Goal: Task Accomplishment & Management: Manage account settings

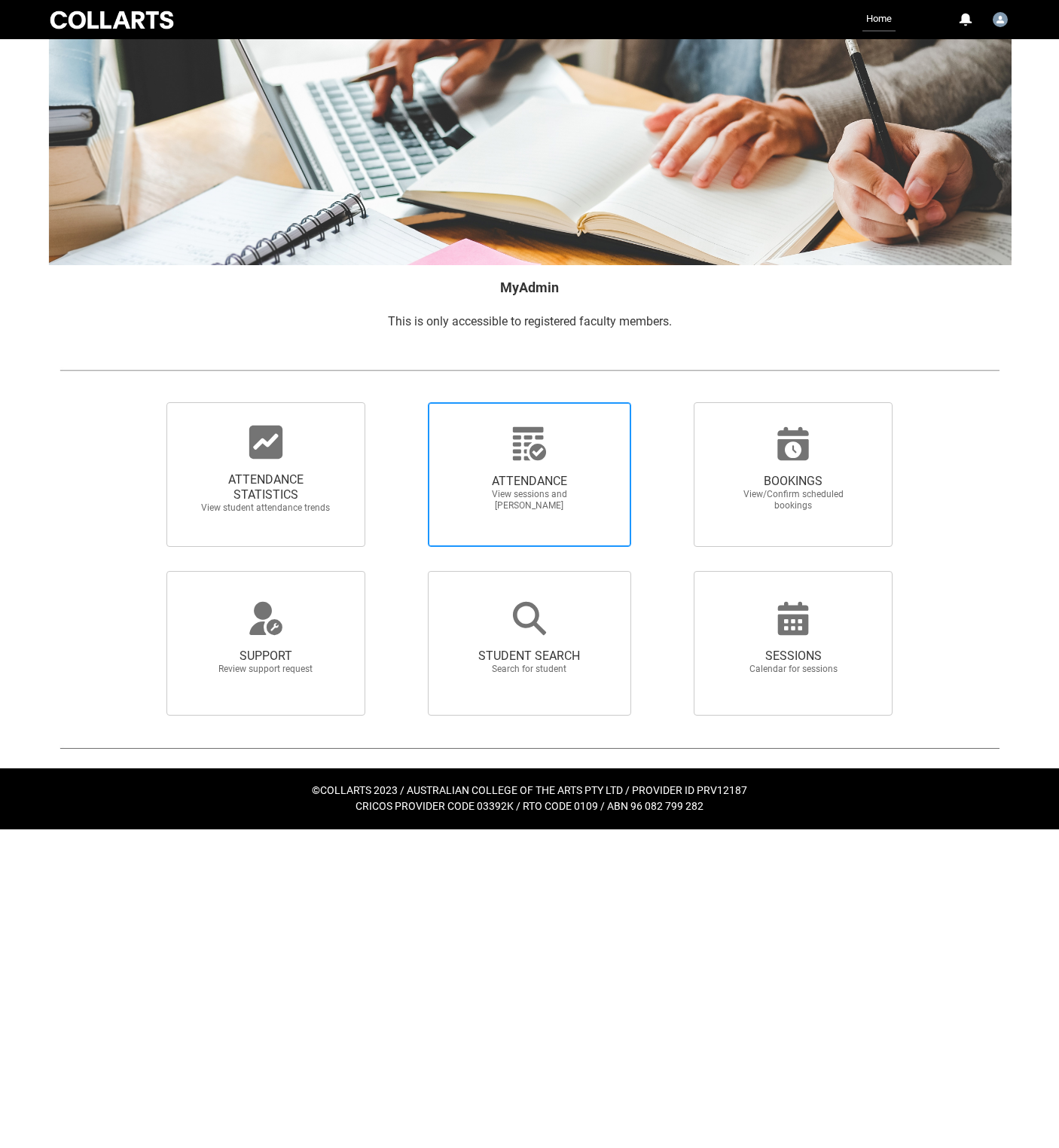
click at [530, 484] on span "ATTENDANCE View sessions and [PERSON_NAME]" at bounding box center [530, 492] width 145 height 62
click at [402, 402] on input "ATTENDANCE View sessions and [PERSON_NAME]" at bounding box center [402, 402] width 1 height 1
radio input "true"
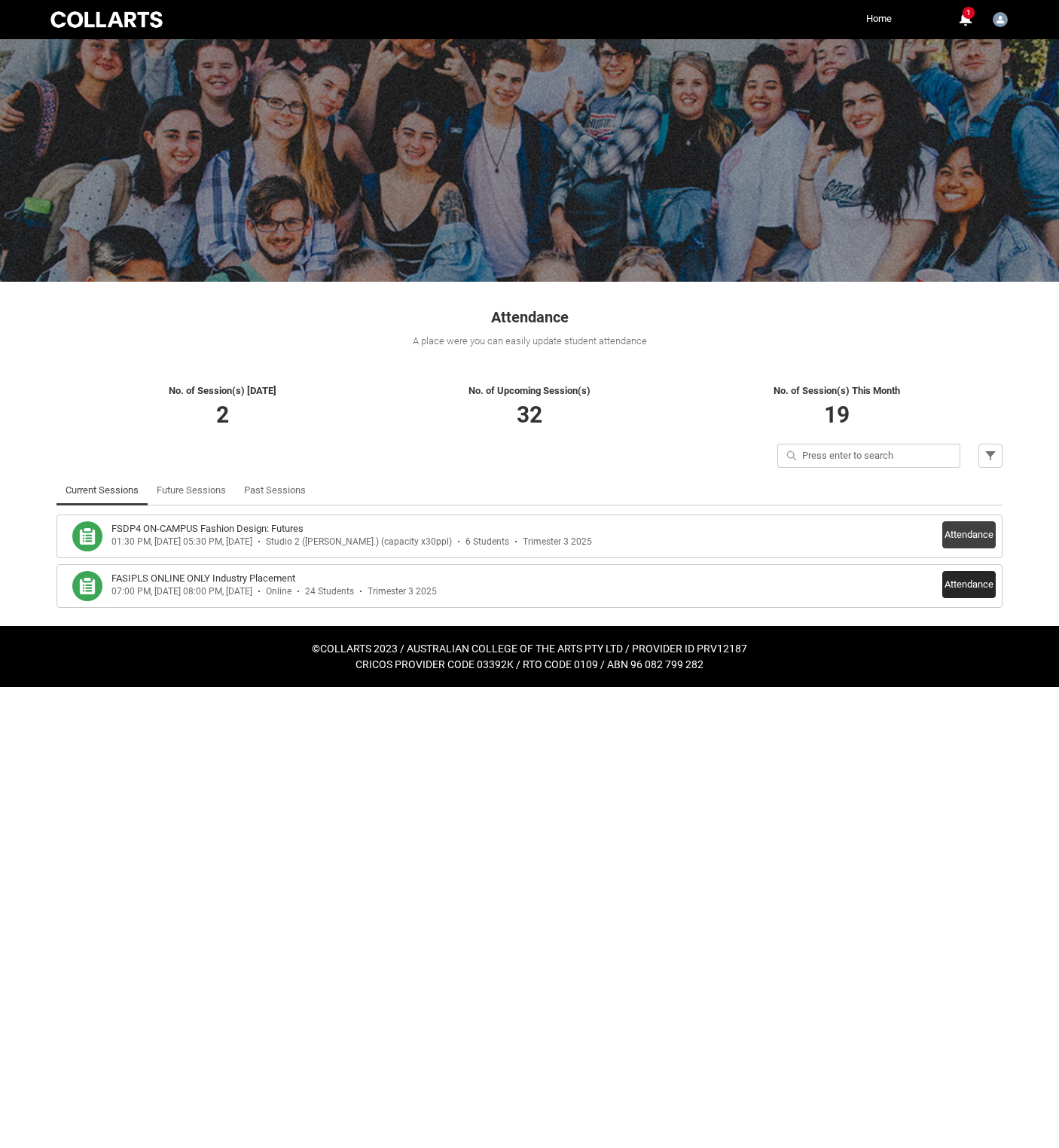
click at [942, 598] on button "Attendance" at bounding box center [969, 584] width 54 height 27
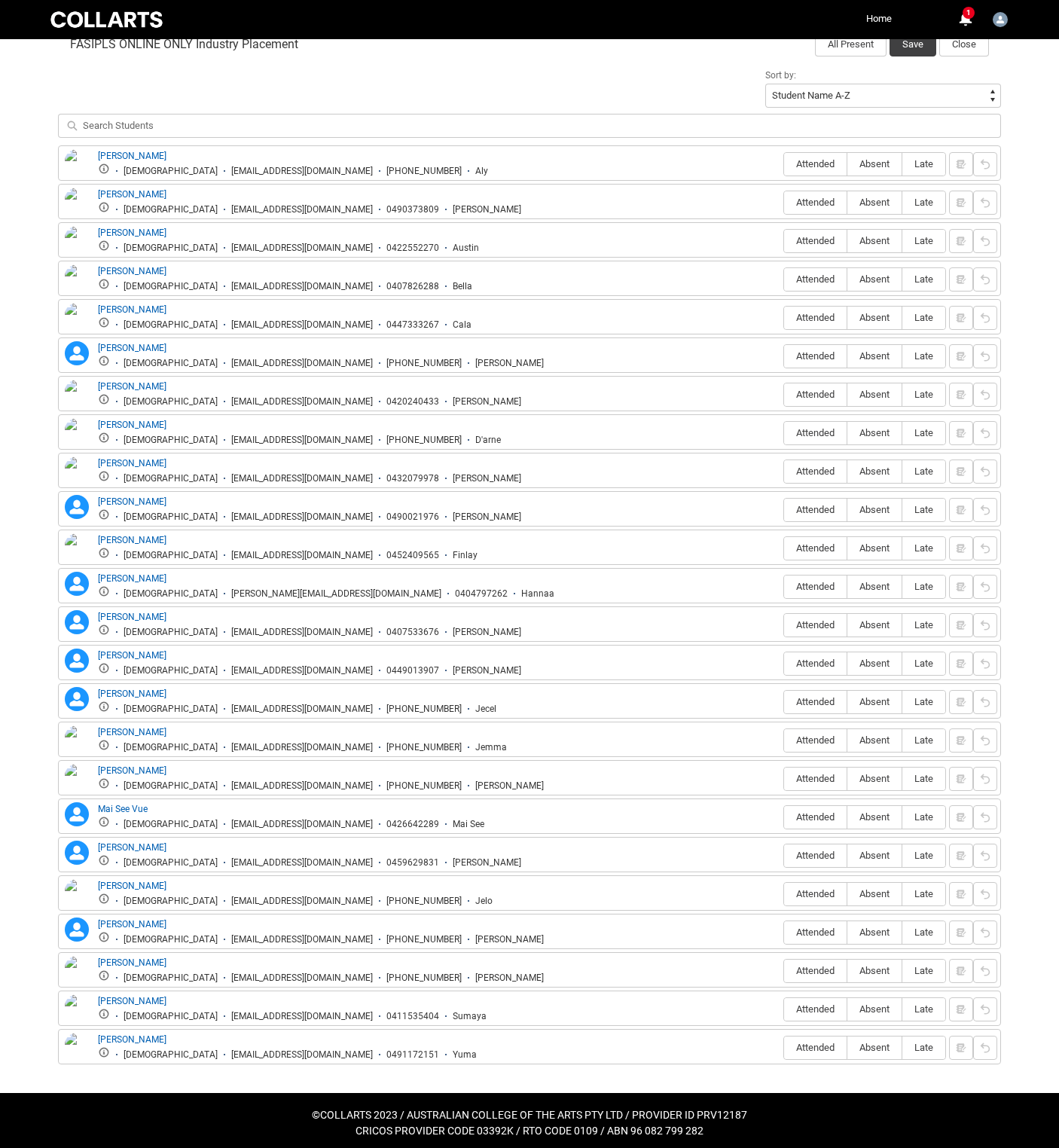
scroll to position [525, 0]
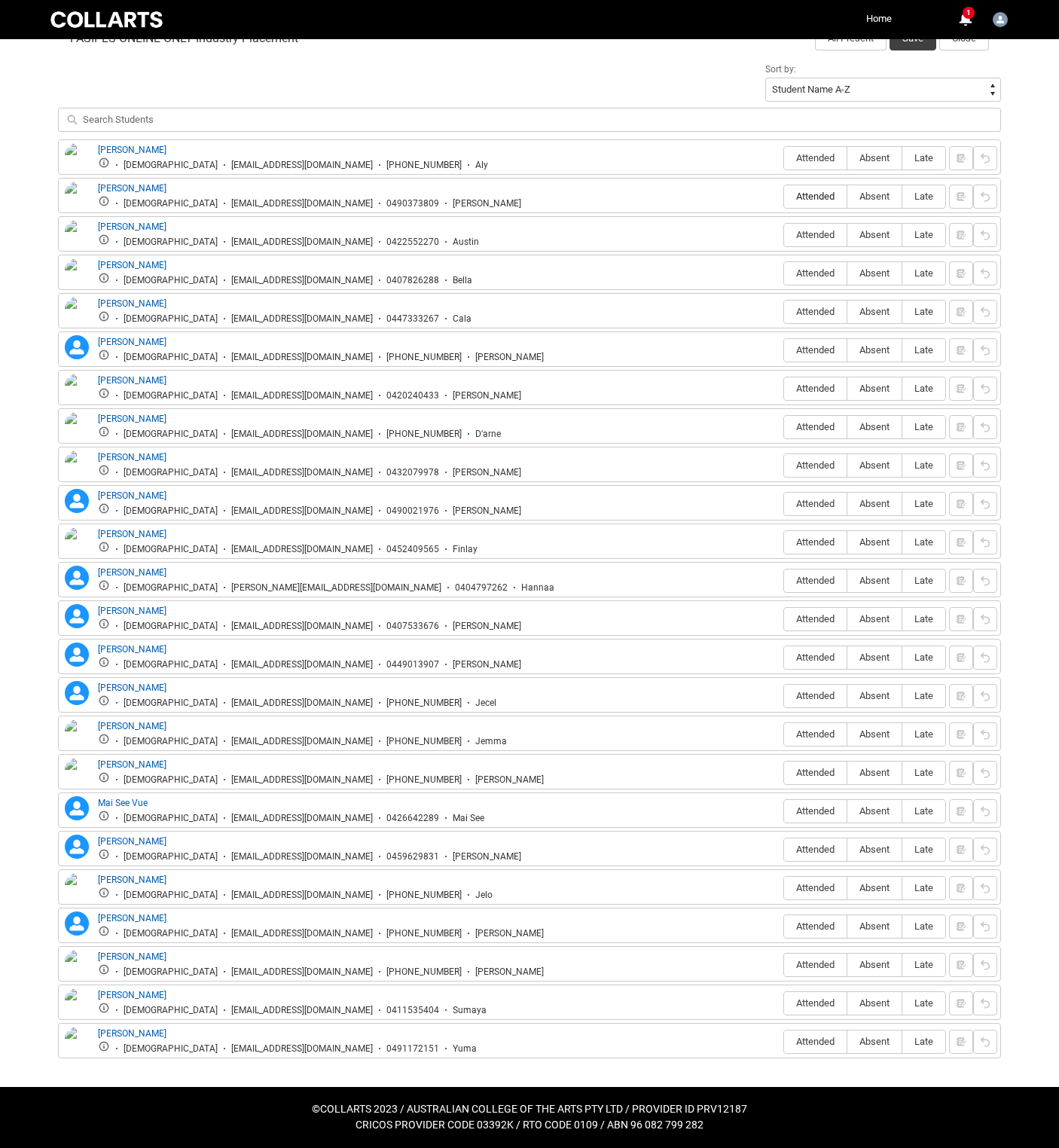
click at [784, 201] on span "Attended" at bounding box center [815, 196] width 62 height 11
click at [783, 197] on input "Attended" at bounding box center [783, 196] width 1 height 1
type lightning-radio-group "Attended"
radio input "true"
click at [844, 171] on fieldset "Attended Absent Late" at bounding box center [864, 157] width 162 height 28
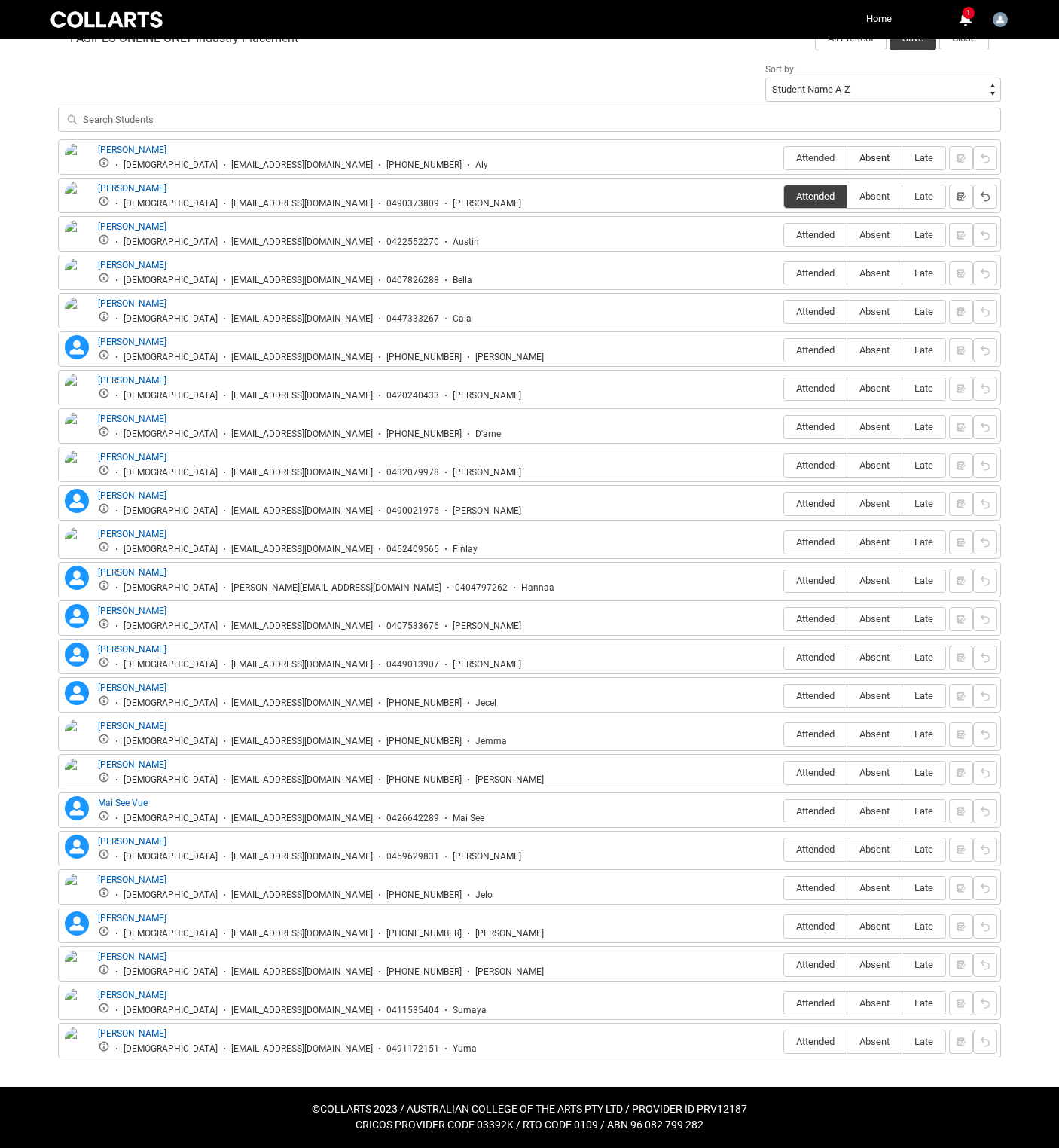
click at [847, 163] on span "Absent" at bounding box center [874, 158] width 54 height 11
click at [846, 158] on input "Absent" at bounding box center [846, 158] width 1 height 1
type lightning-radio-group "Absent"
radio input "true"
click at [784, 240] on span "Attended" at bounding box center [815, 235] width 62 height 11
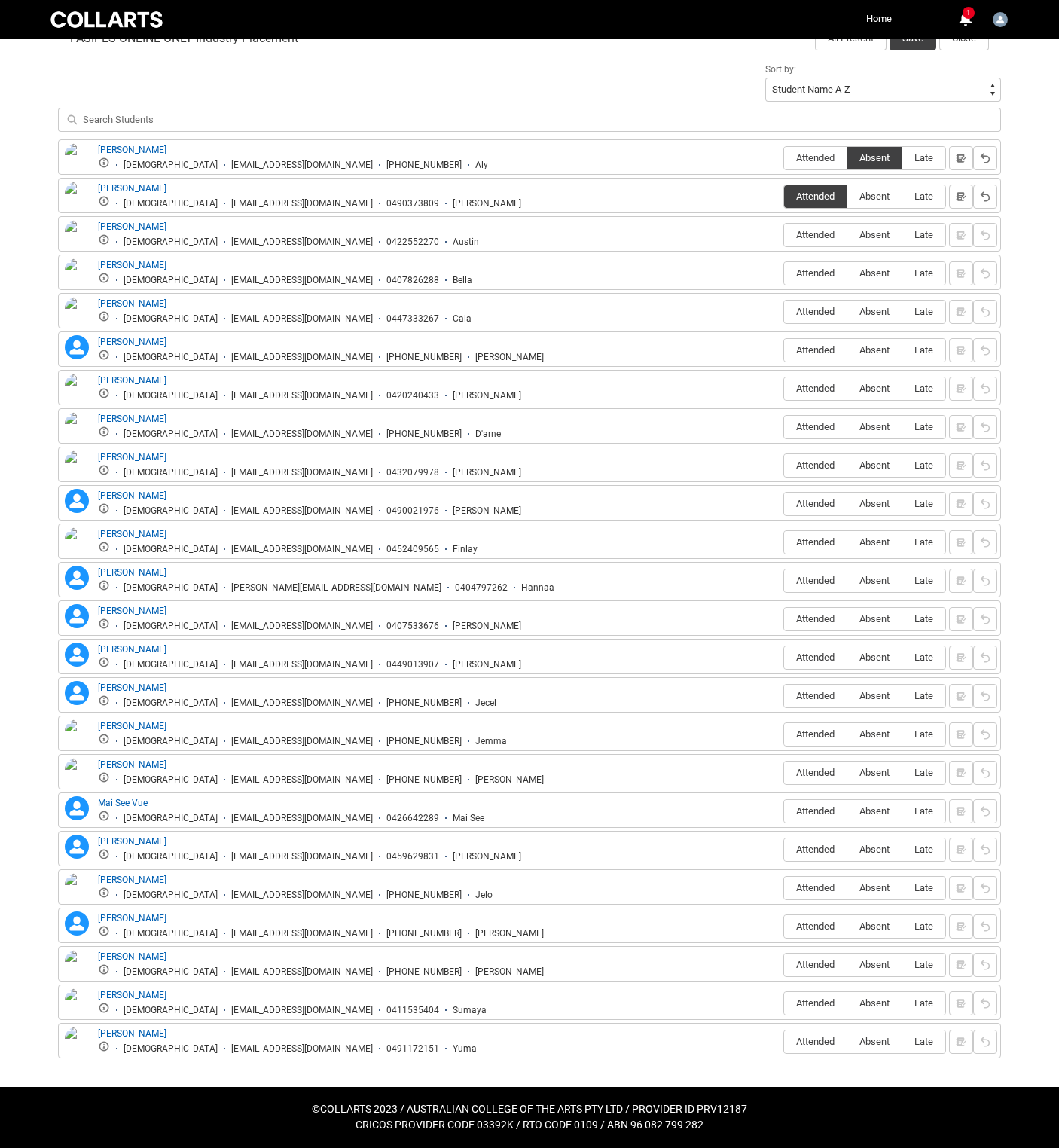
click at [783, 235] on input "Attended" at bounding box center [783, 234] width 1 height 1
type lightning-radio-group "Attended"
radio input "true"
click at [847, 278] on span "Absent" at bounding box center [874, 273] width 54 height 11
click at [846, 274] on input "Absent" at bounding box center [846, 273] width 1 height 1
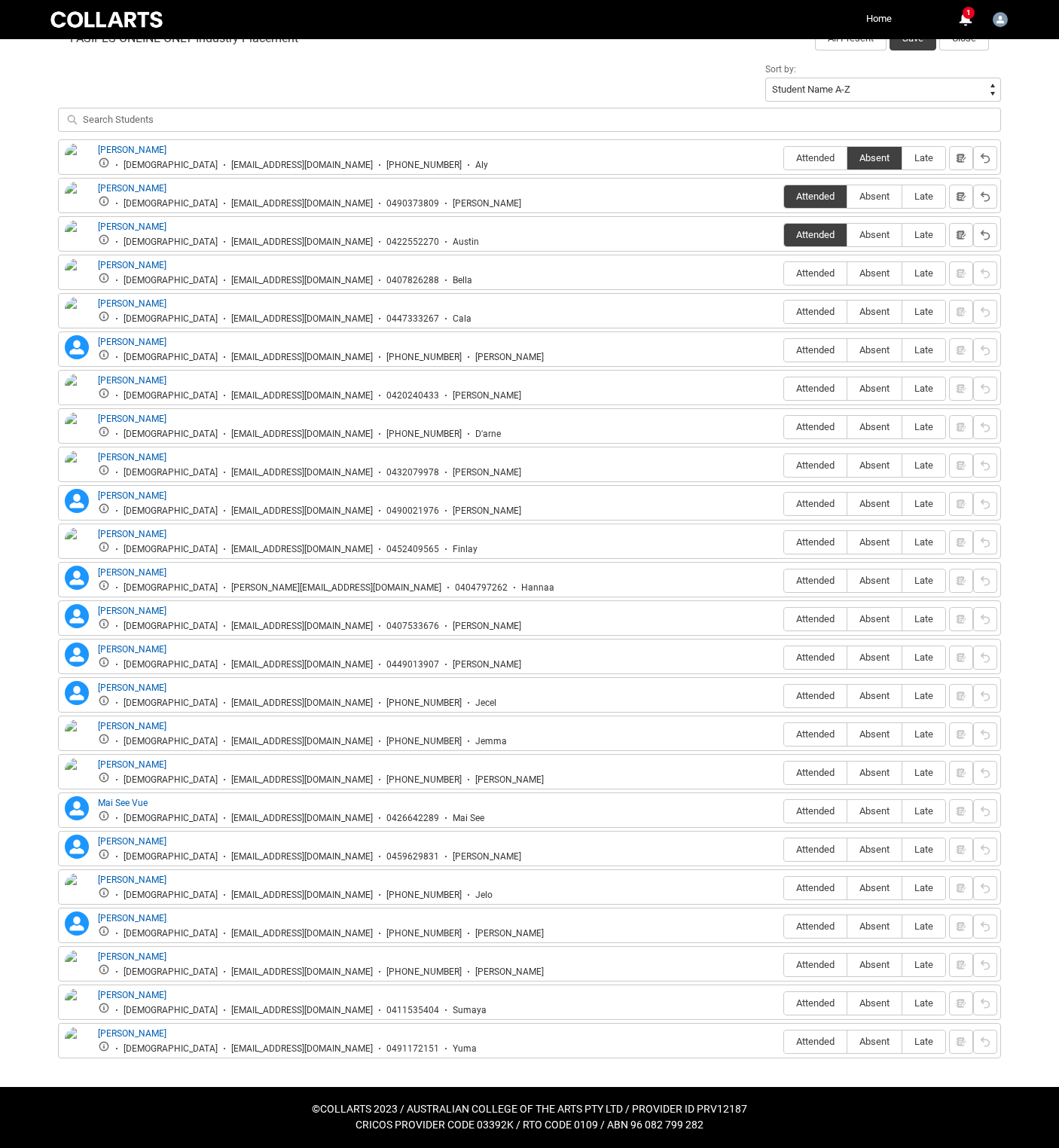
type lightning-radio-group "Absent"
radio input "true"
click at [784, 317] on span "Attended" at bounding box center [815, 311] width 62 height 11
click at [783, 312] on input "Attended" at bounding box center [783, 311] width 1 height 1
type lightning-radio-group "Attended"
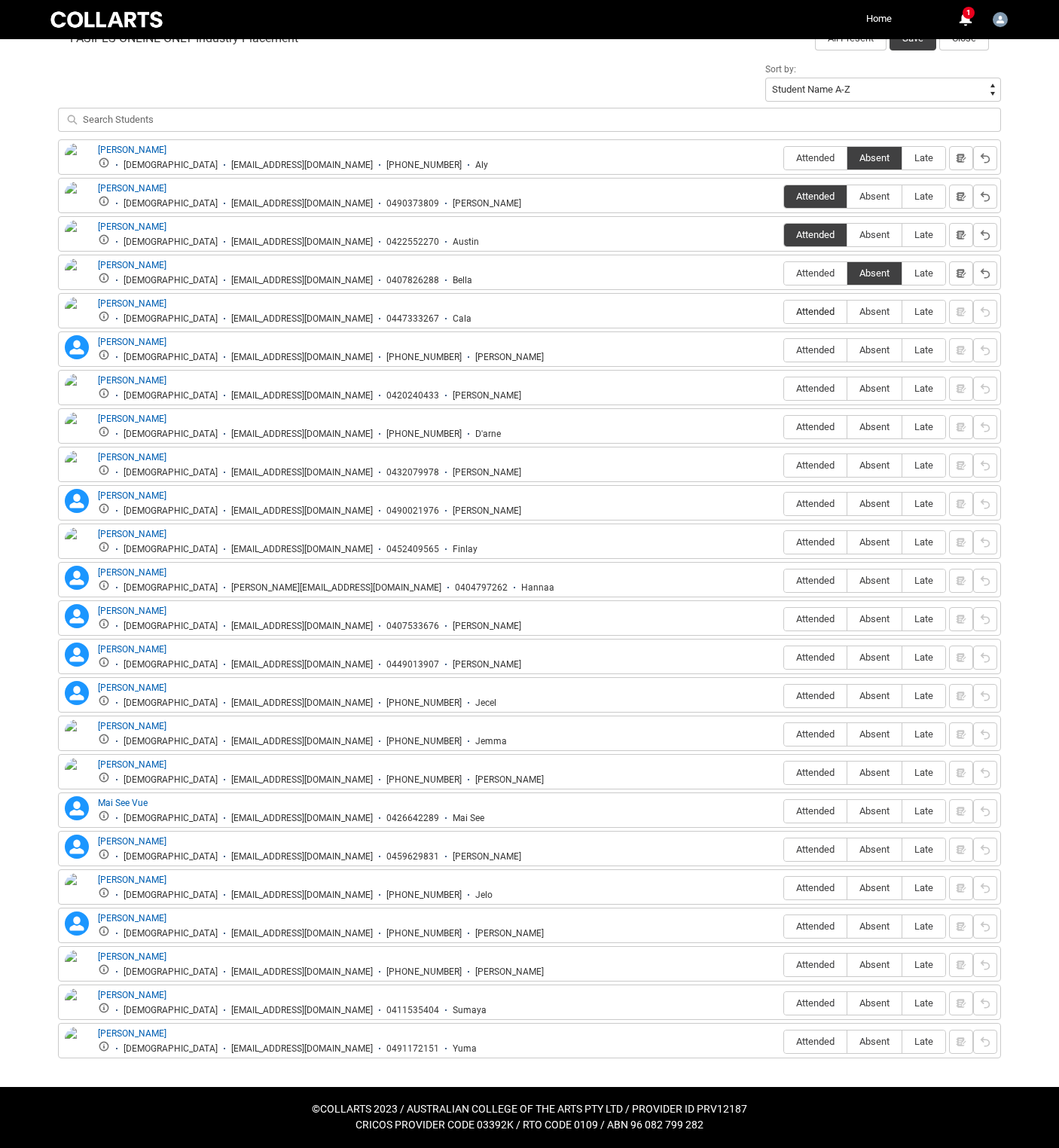
radio input "true"
click at [847, 355] on span "Absent" at bounding box center [874, 350] width 54 height 11
click at [846, 350] on input "Absent" at bounding box center [846, 350] width 1 height 1
type lightning-radio-group "Absent"
radio input "true"
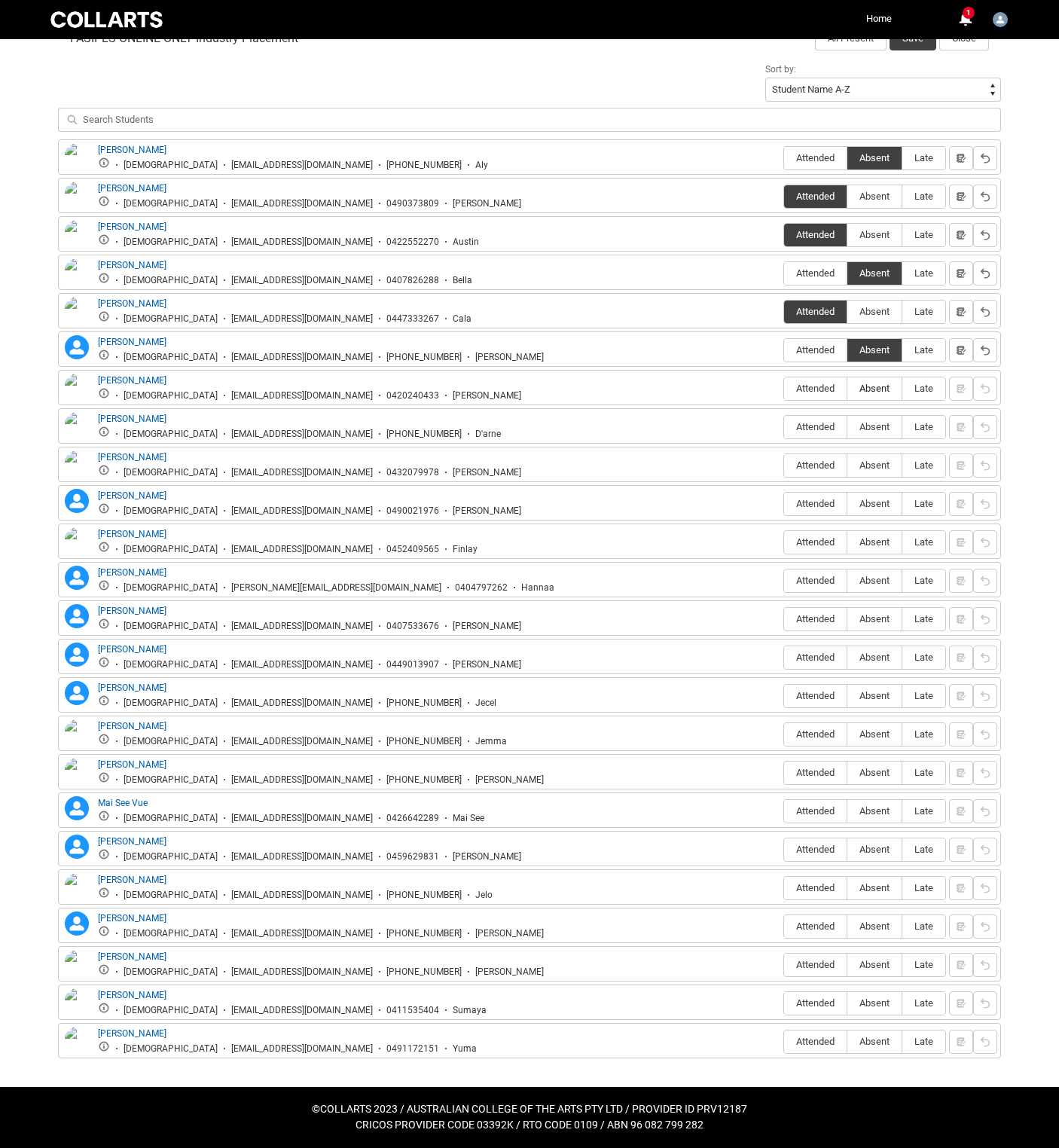
click at [847, 401] on label "Absent" at bounding box center [874, 389] width 54 height 23
click at [846, 389] on input "Absent" at bounding box center [846, 388] width 1 height 1
type lightning-radio-group "Absent"
radio input "true"
click at [784, 439] on label "Attended" at bounding box center [815, 427] width 62 height 23
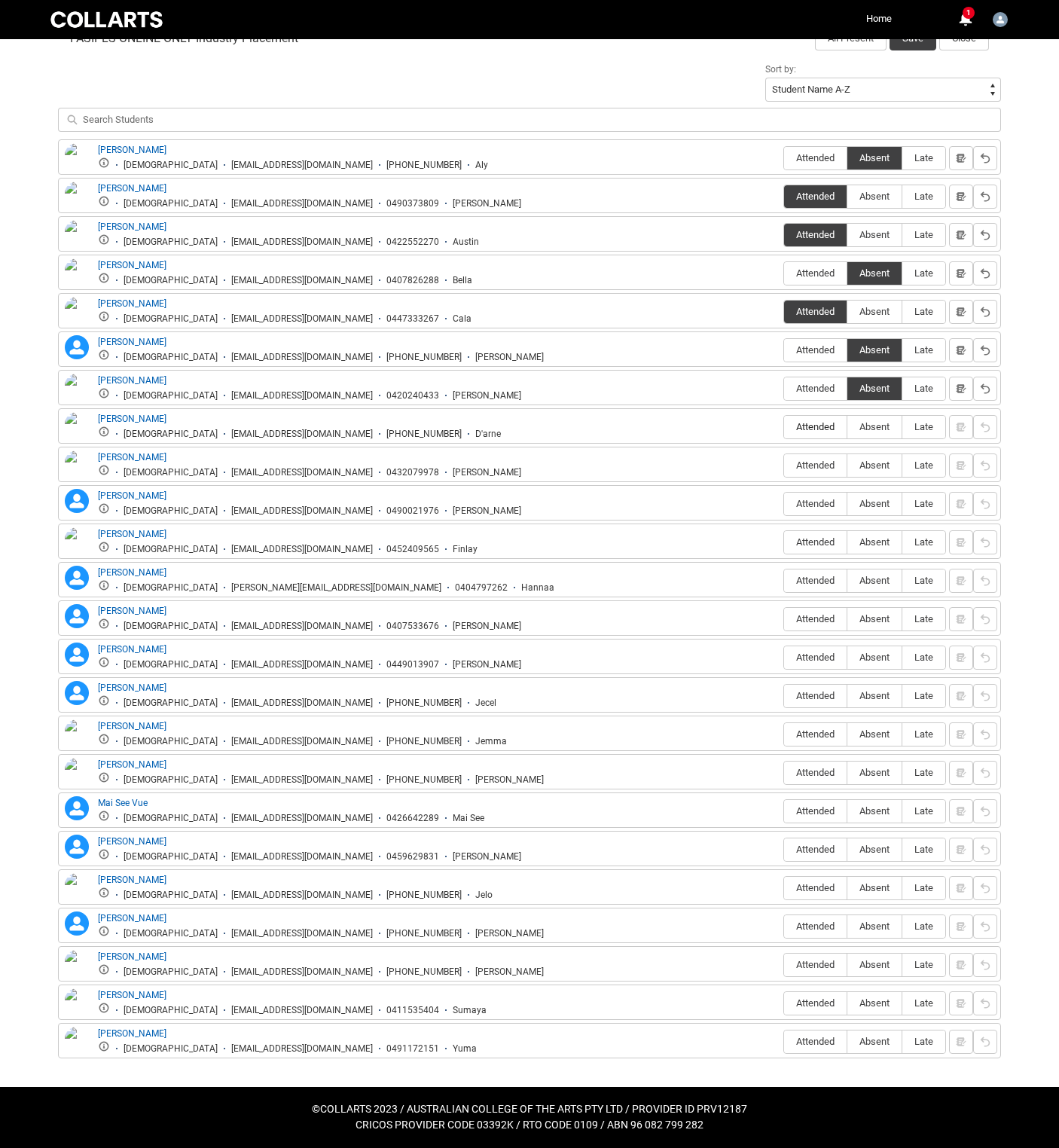
click at [783, 427] on input "Attended" at bounding box center [783, 426] width 1 height 1
type lightning-radio-group "Attended"
radio input "true"
click at [784, 471] on span "Attended" at bounding box center [815, 465] width 62 height 11
click at [783, 465] on input "Attended" at bounding box center [783, 465] width 1 height 1
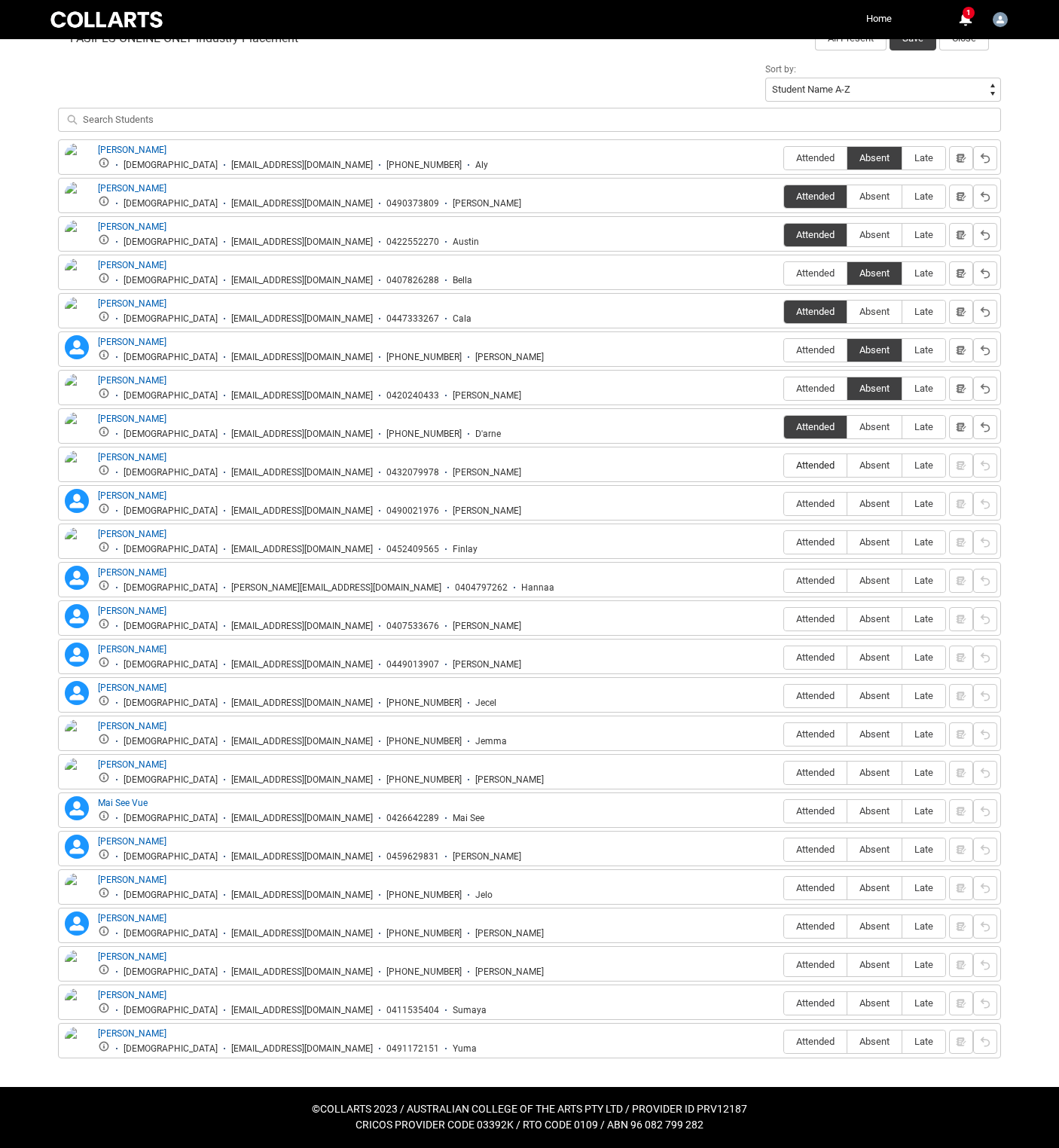
type lightning-radio-group "Attended"
radio input "true"
click at [856, 510] on span "Absent" at bounding box center [874, 503] width 54 height 11
click at [847, 504] on input "Absent" at bounding box center [846, 503] width 1 height 1
type lightning-radio-group "Absent"
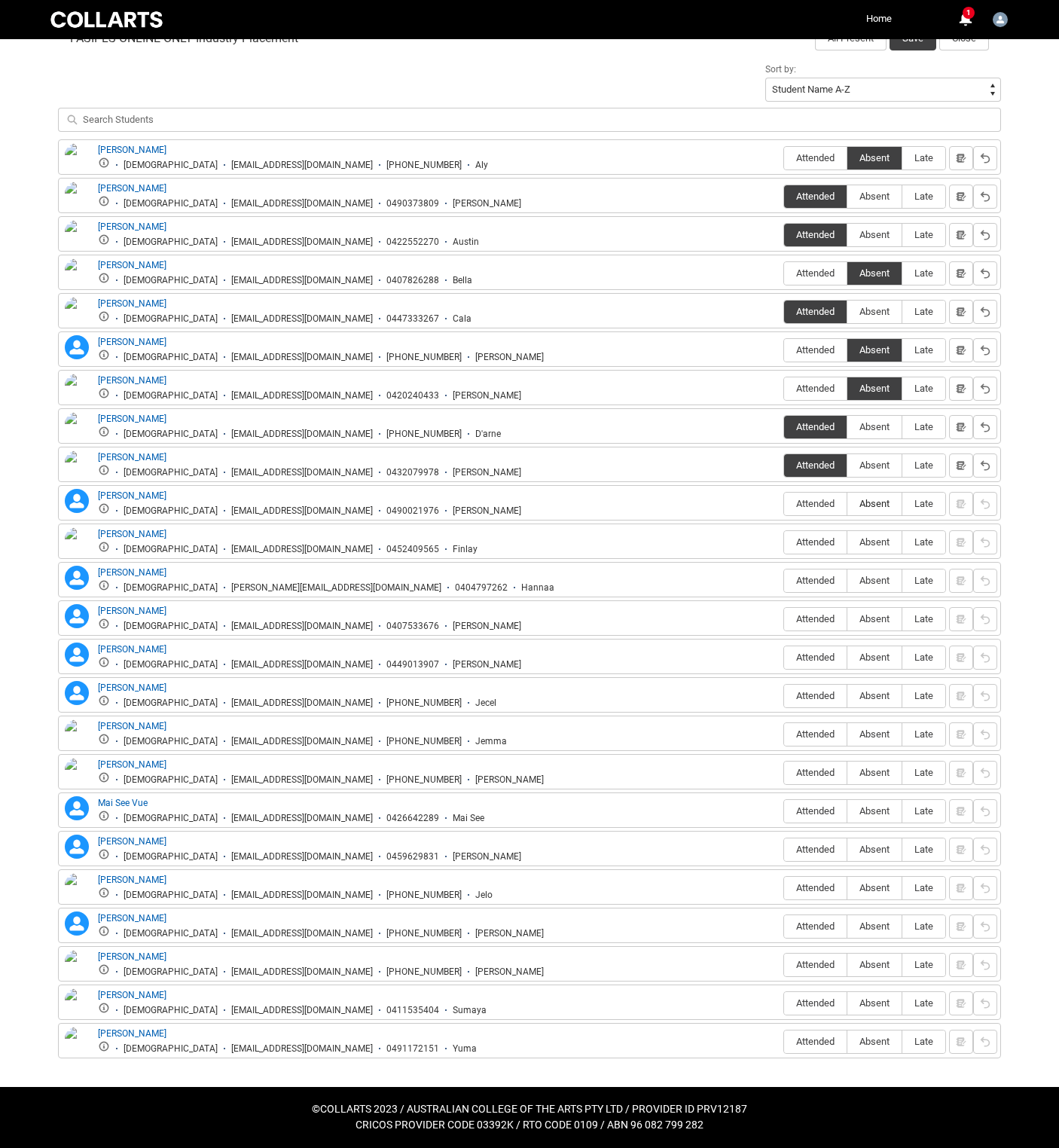
radio input "true"
click at [847, 554] on label "Absent" at bounding box center [874, 542] width 54 height 23
click at [846, 542] on input "Absent" at bounding box center [846, 541] width 1 height 1
type lightning-radio-group "Absent"
radio input "true"
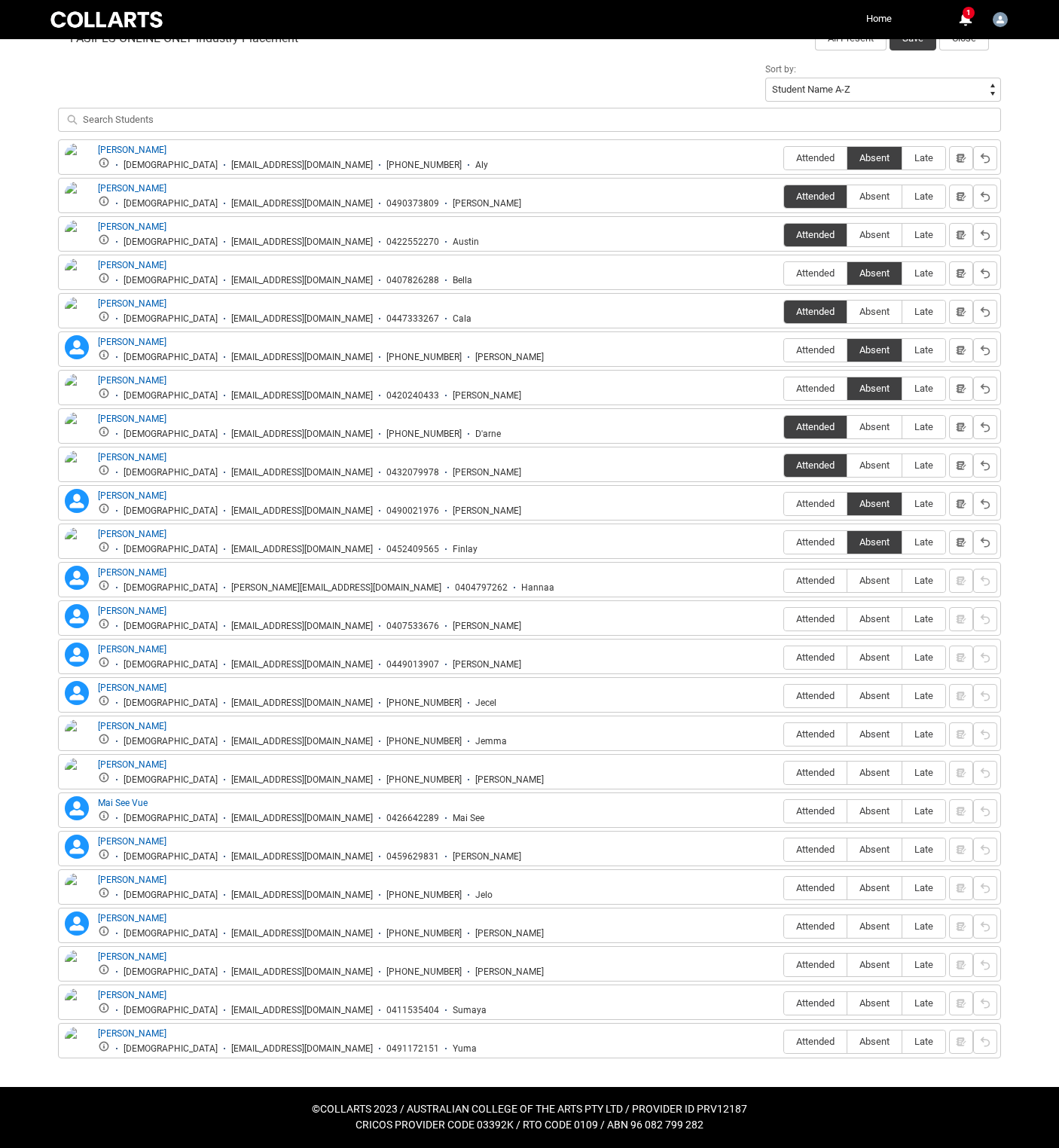
click at [847, 586] on span "Absent" at bounding box center [874, 580] width 54 height 11
click at [846, 581] on input "Absent" at bounding box center [846, 580] width 1 height 1
type lightning-radio-group "Absent"
radio input "true"
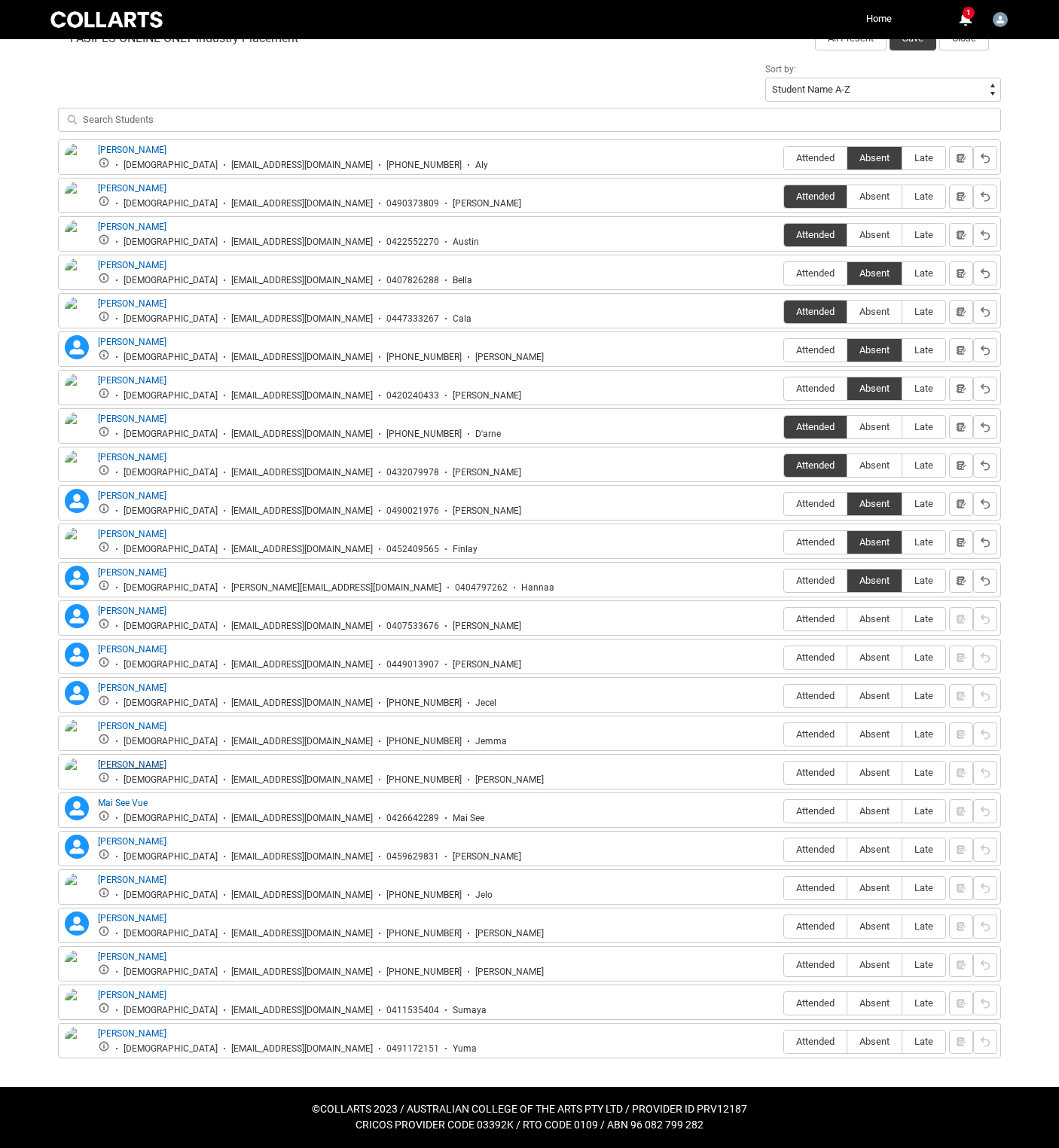
click at [847, 613] on span "Absent" at bounding box center [874, 619] width 54 height 11
click at [846, 618] on input "Absent" at bounding box center [846, 618] width 1 height 1
type lightning-radio-group "Absent"
radio input "true"
click at [847, 651] on span "Absent" at bounding box center [874, 657] width 54 height 11
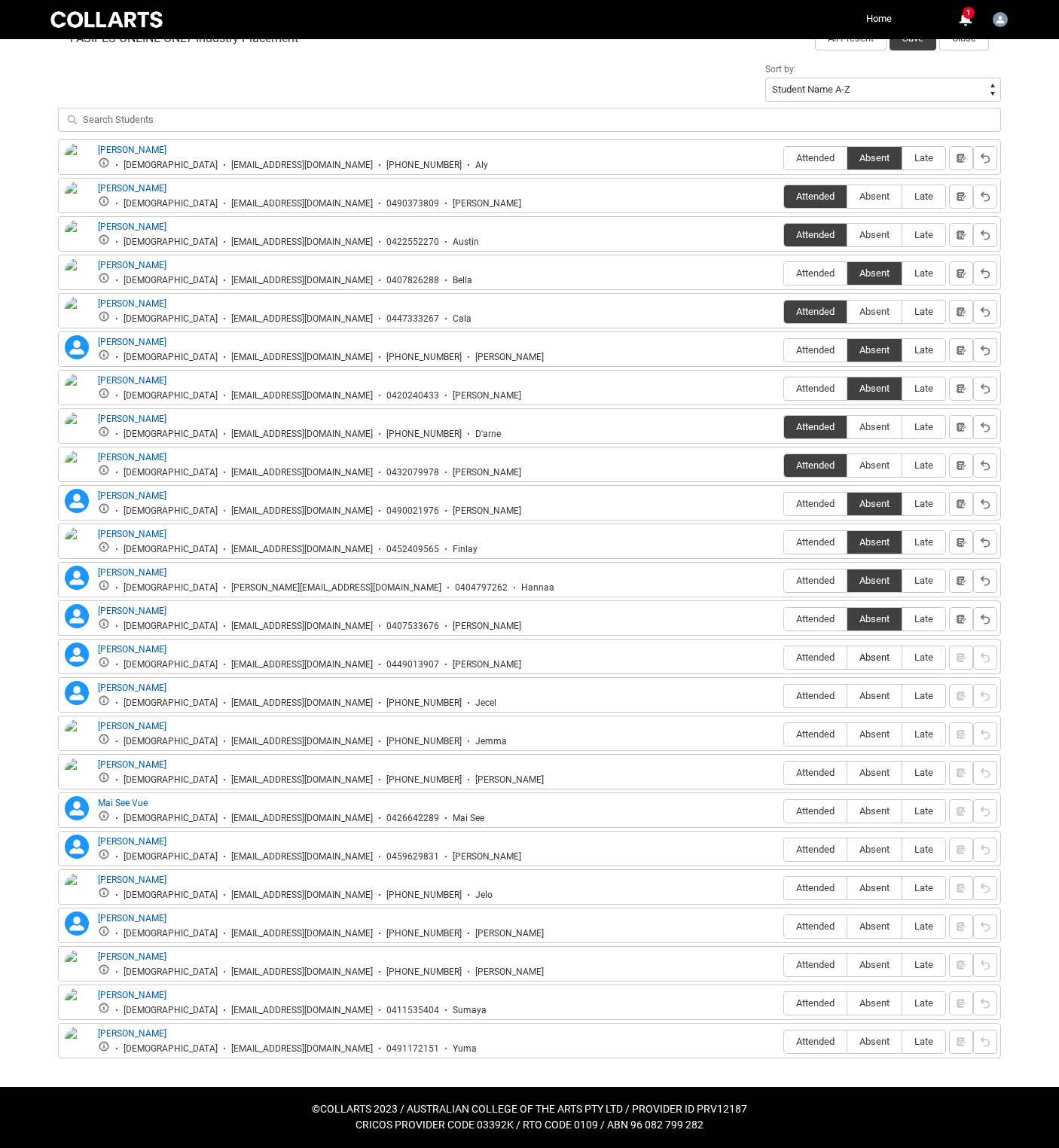
click at [846, 657] on input "Absent" at bounding box center [846, 657] width 1 height 1
type lightning-radio-group "Absent"
radio input "true"
click at [847, 685] on label "Absent" at bounding box center [874, 696] width 54 height 23
click at [846, 695] on input "Absent" at bounding box center [846, 695] width 1 height 1
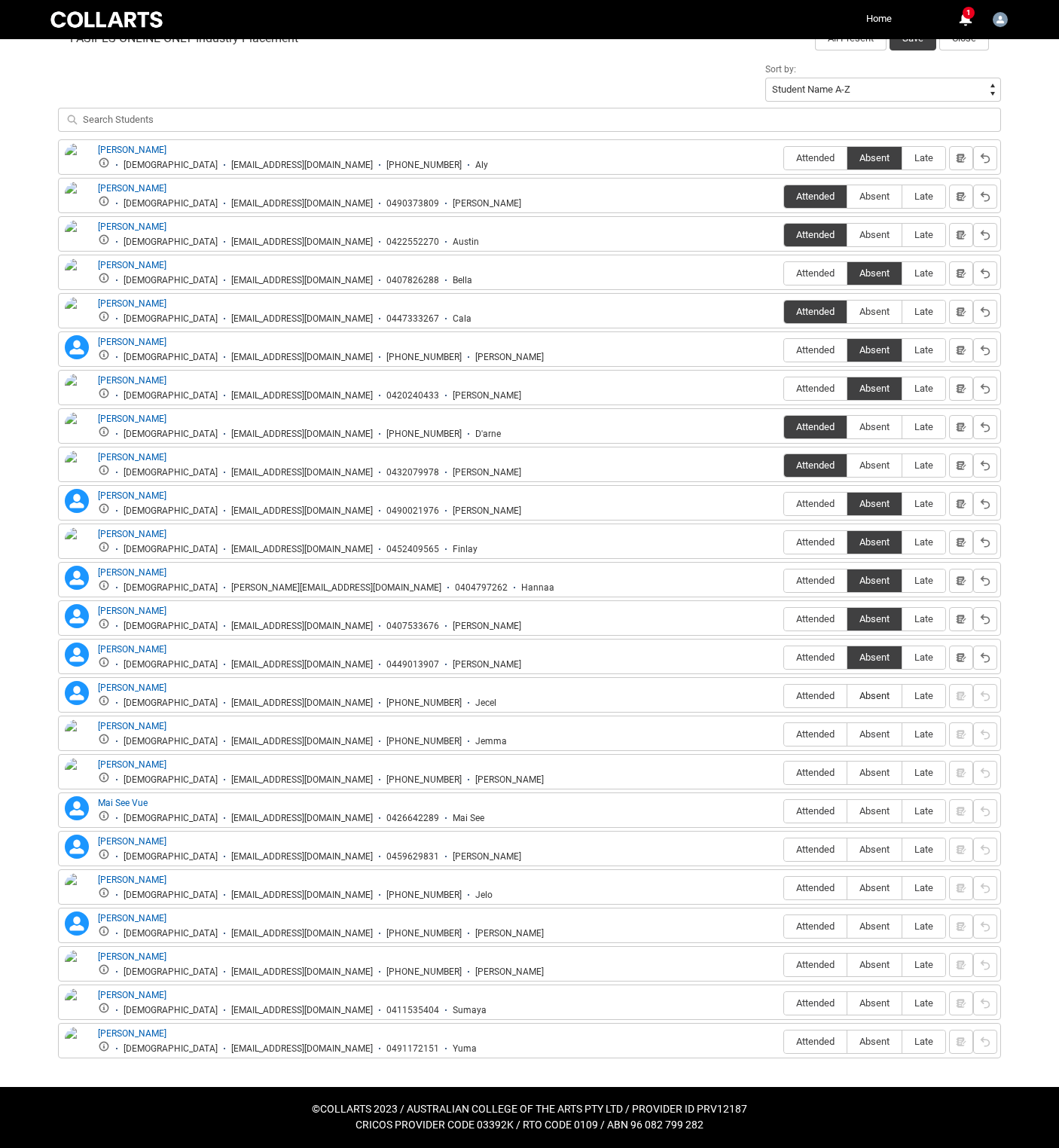
type lightning-radio-group "Absent"
radio input "true"
click at [785, 729] on span "Attended" at bounding box center [815, 734] width 62 height 11
click at [784, 733] on input "Attended" at bounding box center [783, 733] width 1 height 1
type lightning-radio-group "Attended"
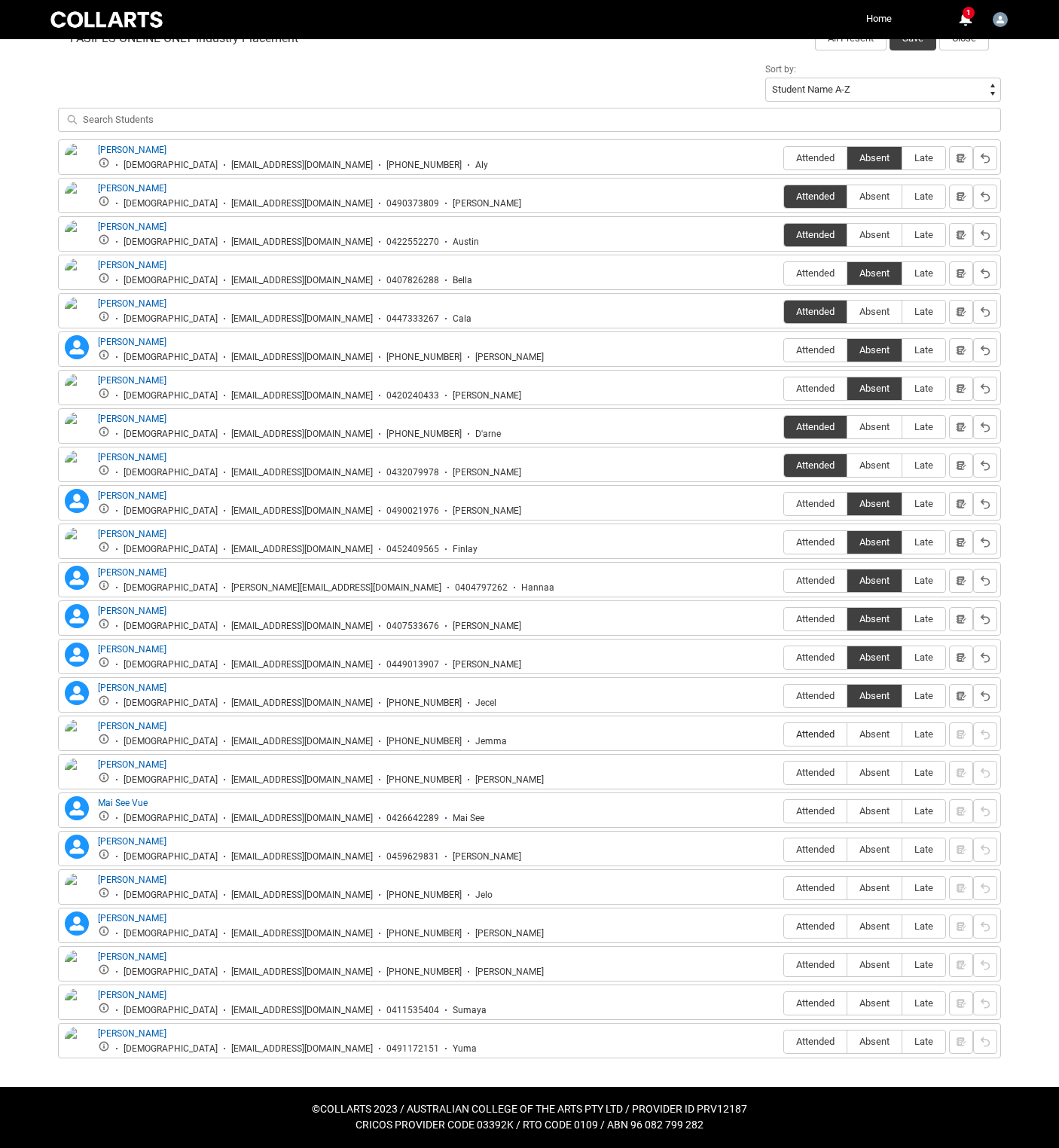
radio input "true"
click at [847, 767] on span "Absent" at bounding box center [874, 772] width 54 height 11
click at [846, 772] on input "Absent" at bounding box center [846, 772] width 1 height 1
type lightning-radio-group "Absent"
radio input "true"
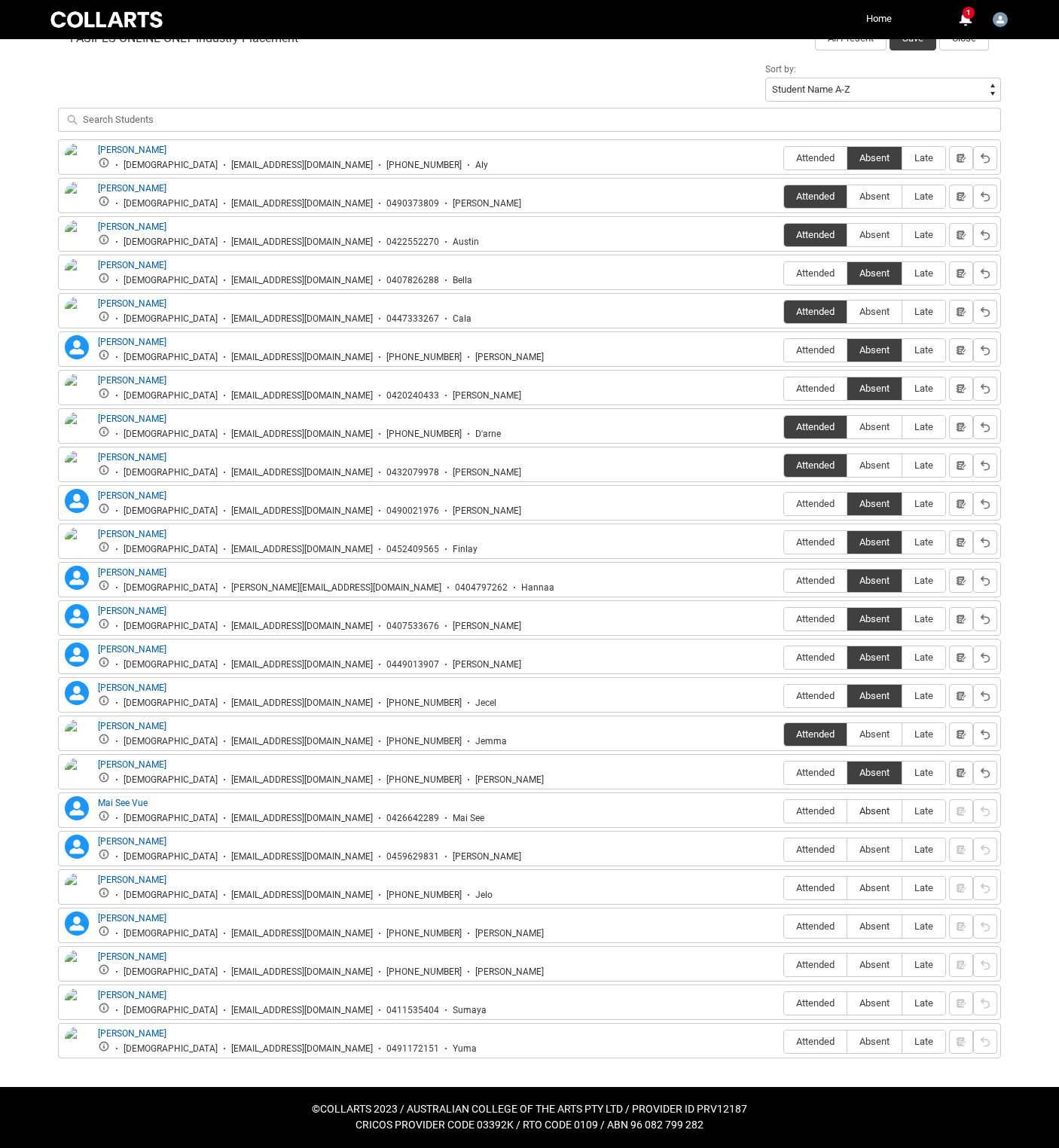
click at [847, 805] on span "Absent" at bounding box center [874, 810] width 54 height 11
click at [846, 810] on input "Absent" at bounding box center [846, 810] width 1 height 1
type lightning-radio-group "Absent"
radio input "true"
click at [847, 844] on span "Absent" at bounding box center [874, 849] width 54 height 11
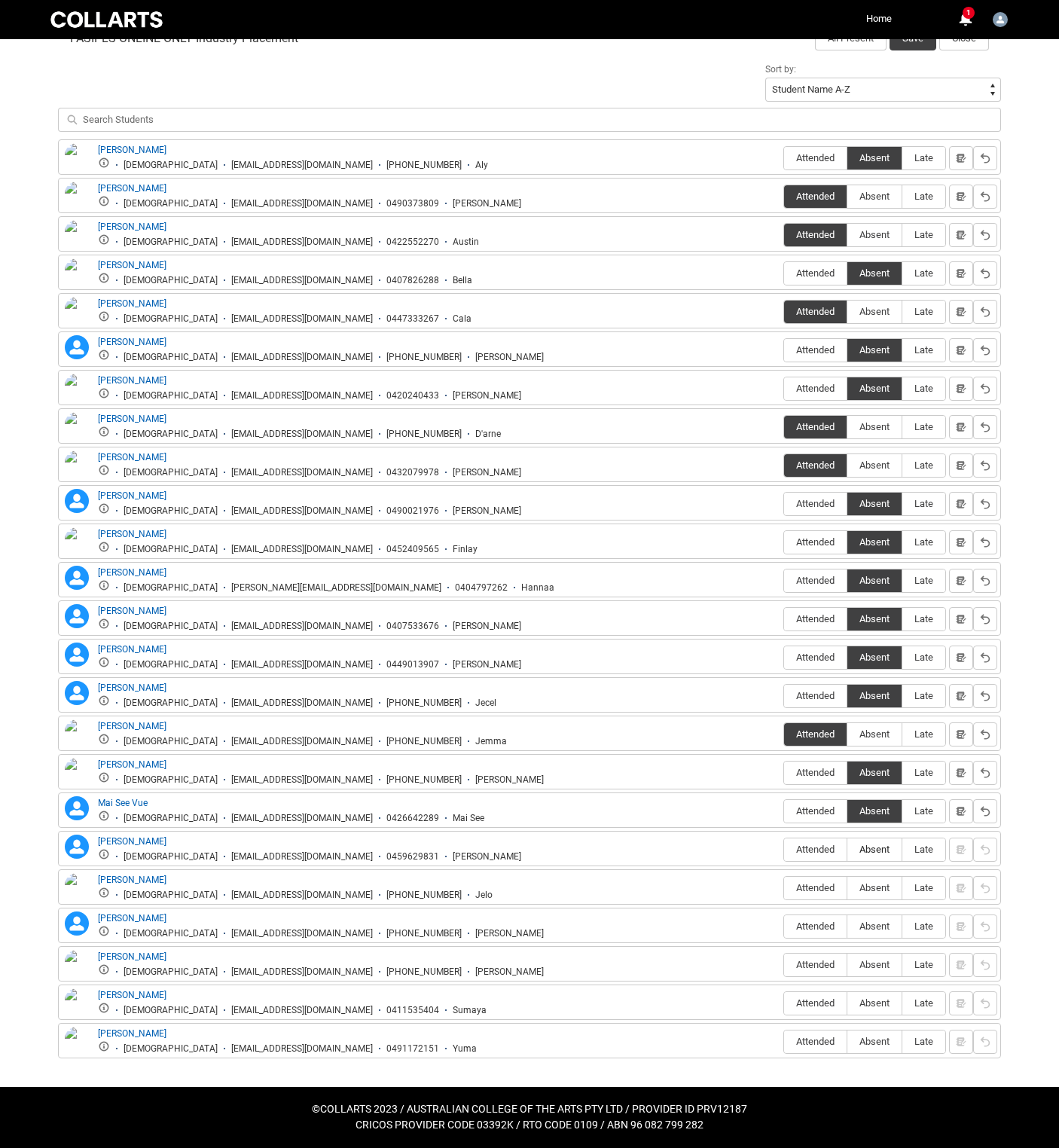
click at [846, 849] on input "Absent" at bounding box center [846, 849] width 1 height 1
type lightning-radio-group "Absent"
radio input "true"
click at [847, 882] on span "Absent" at bounding box center [874, 887] width 54 height 11
click at [846, 887] on input "Absent" at bounding box center [846, 887] width 1 height 1
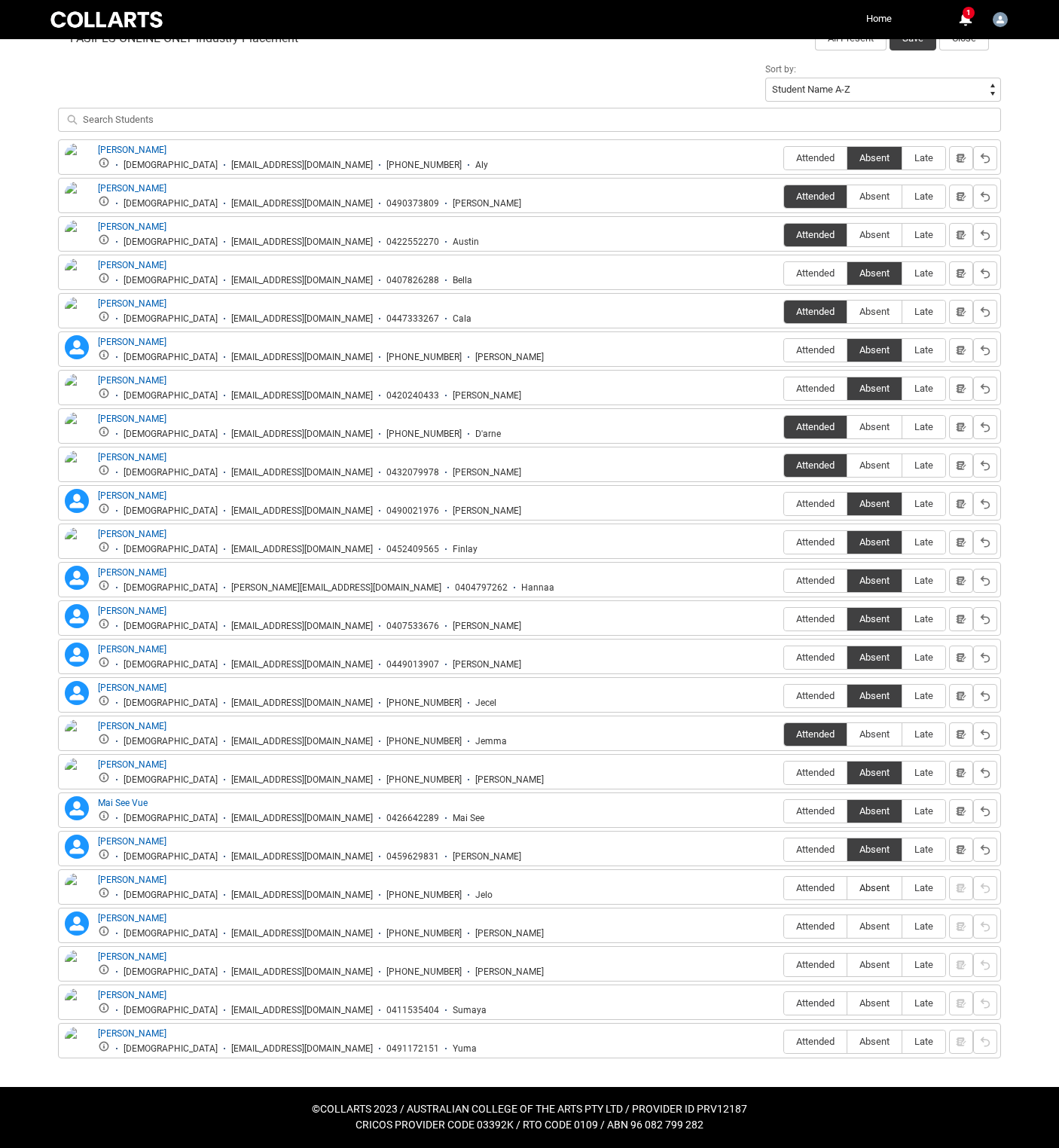
type lightning-radio-group "Absent"
radio input "true"
click at [847, 921] on span "Absent" at bounding box center [874, 926] width 54 height 11
click at [846, 925] on input "Absent" at bounding box center [846, 925] width 1 height 1
type lightning-radio-group "Absent"
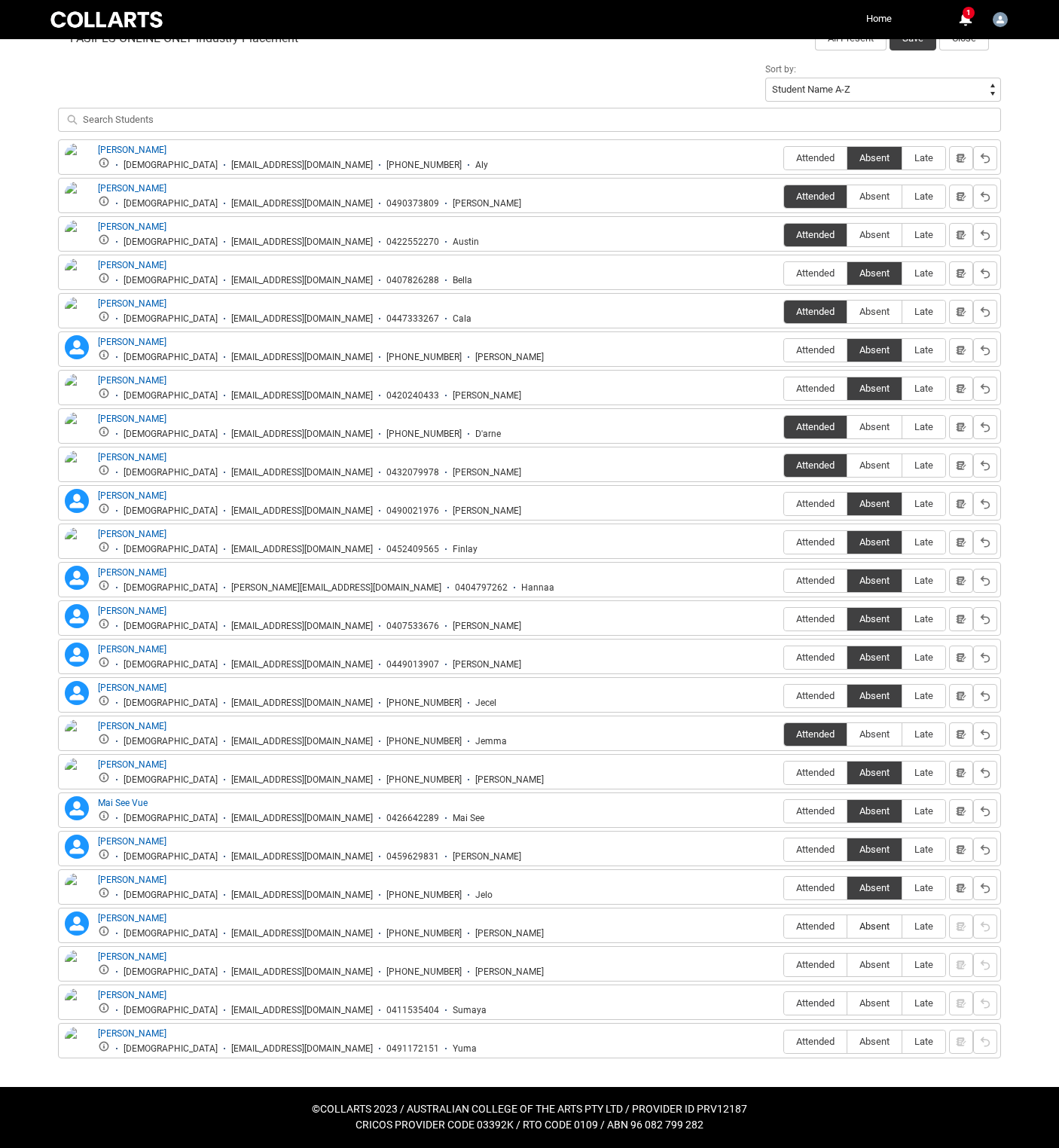
radio input "true"
click at [784, 959] on span "Attended" at bounding box center [815, 964] width 62 height 11
click at [783, 964] on input "Attended" at bounding box center [783, 964] width 1 height 1
type lightning-radio-group "Attended"
radio input "true"
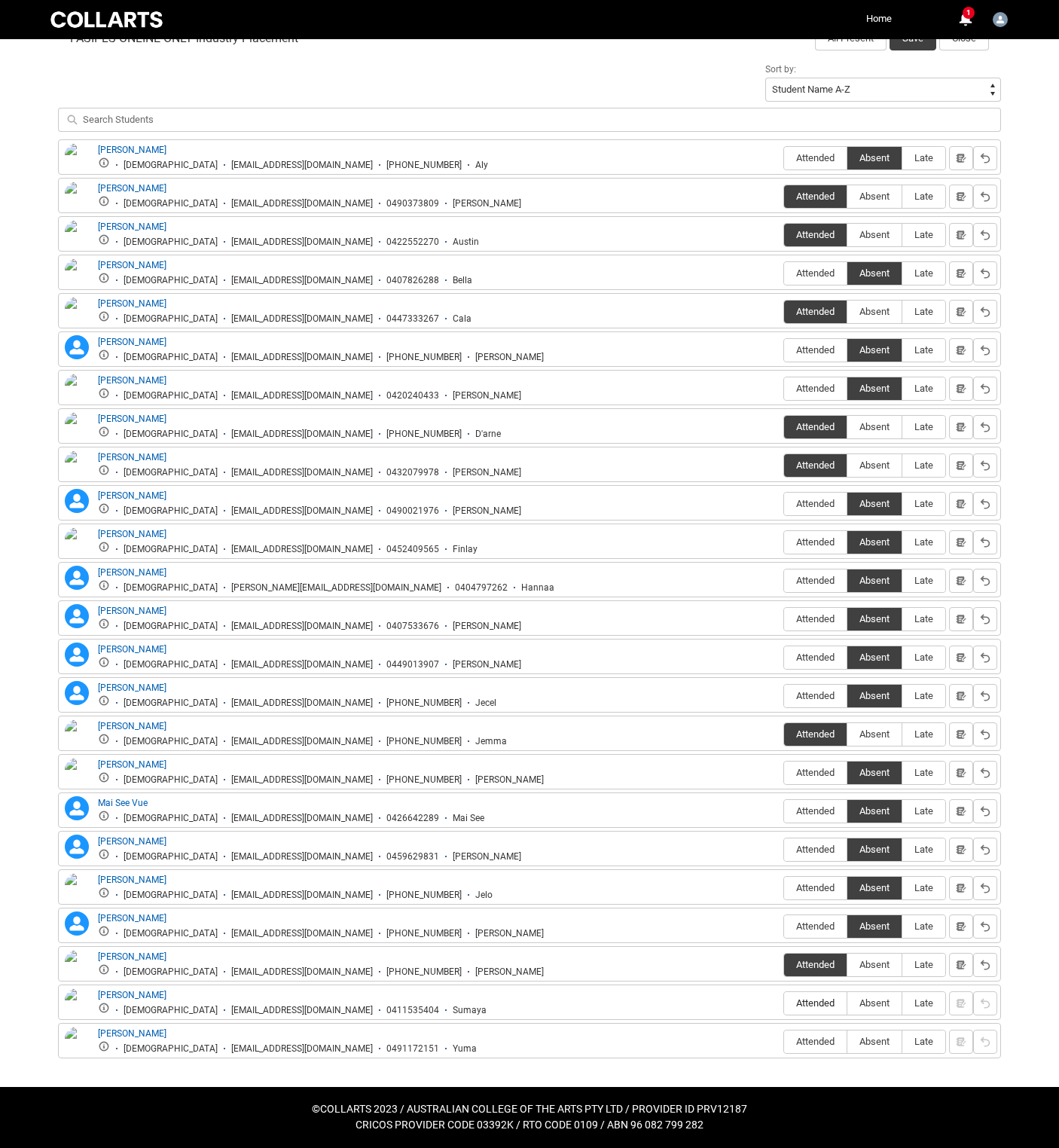
click at [784, 997] on span "Attended" at bounding box center [815, 1002] width 62 height 11
click at [783, 1002] on input "Attended" at bounding box center [783, 1002] width 1 height 1
type lightning-radio-group "Attended"
radio input "true"
click at [847, 1036] on span "Absent" at bounding box center [874, 1041] width 54 height 11
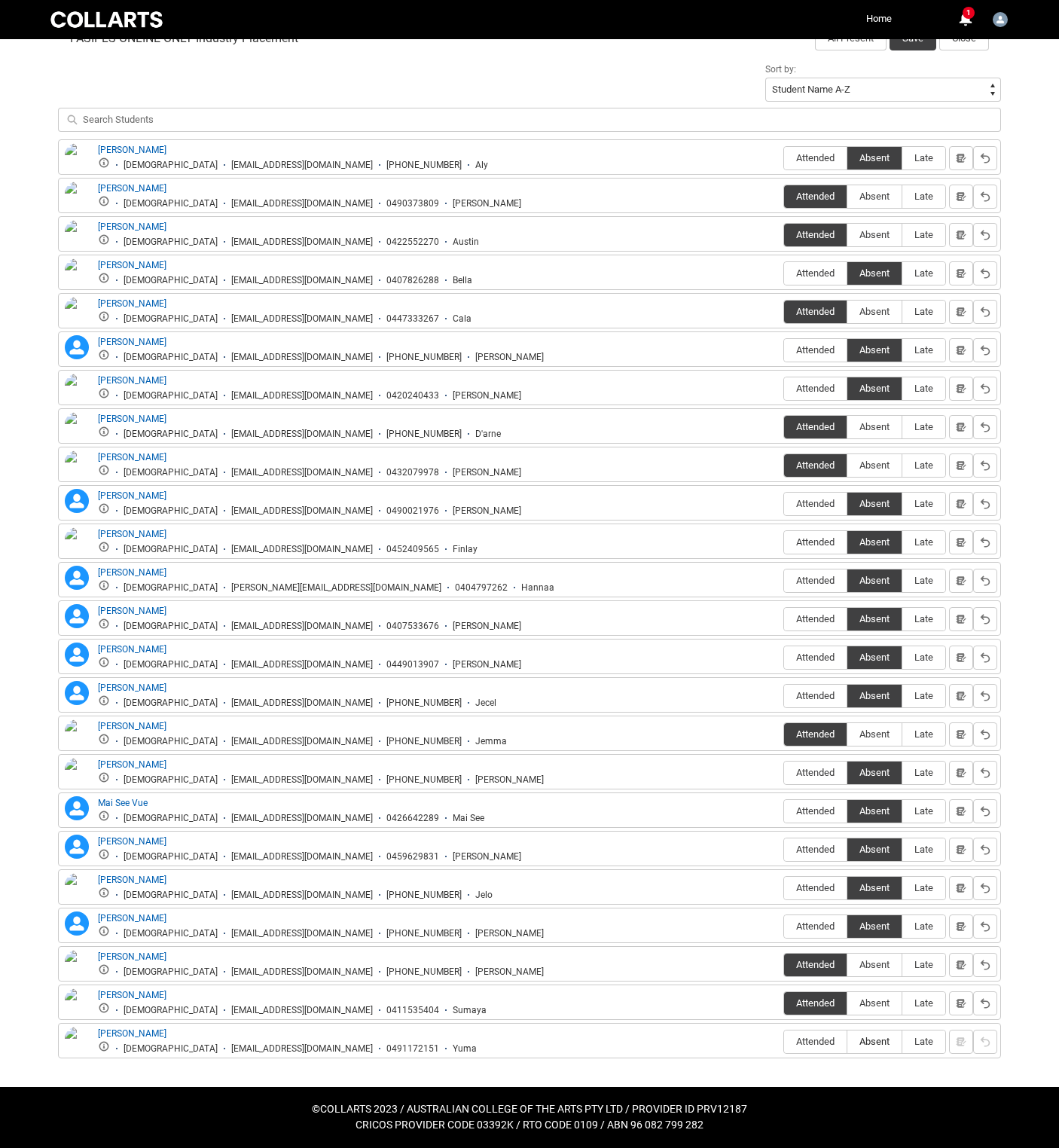
click at [846, 1040] on input "Absent" at bounding box center [846, 1040] width 1 height 1
type lightning-radio-group "Absent"
radio input "true"
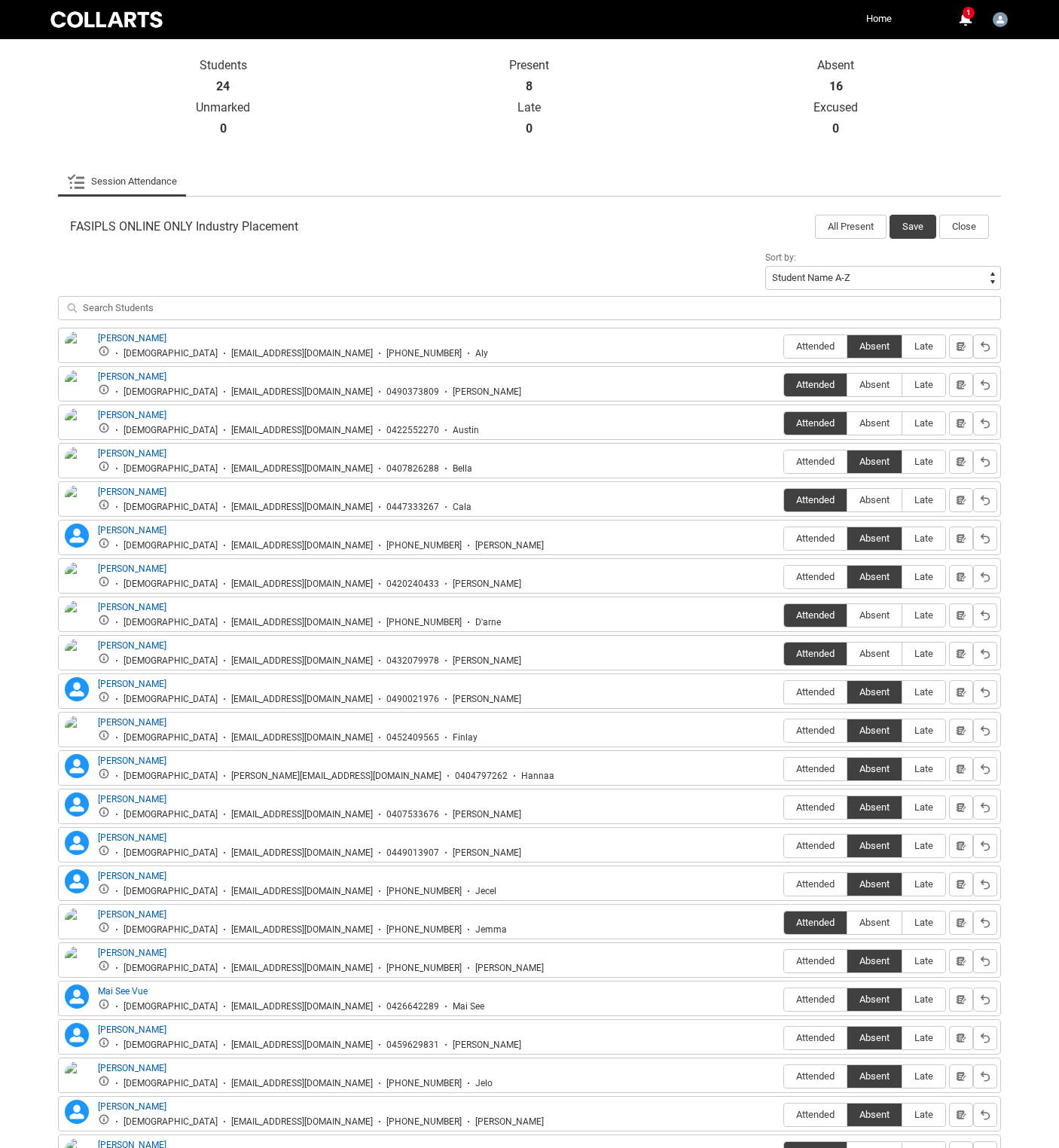
scroll to position [256, 0]
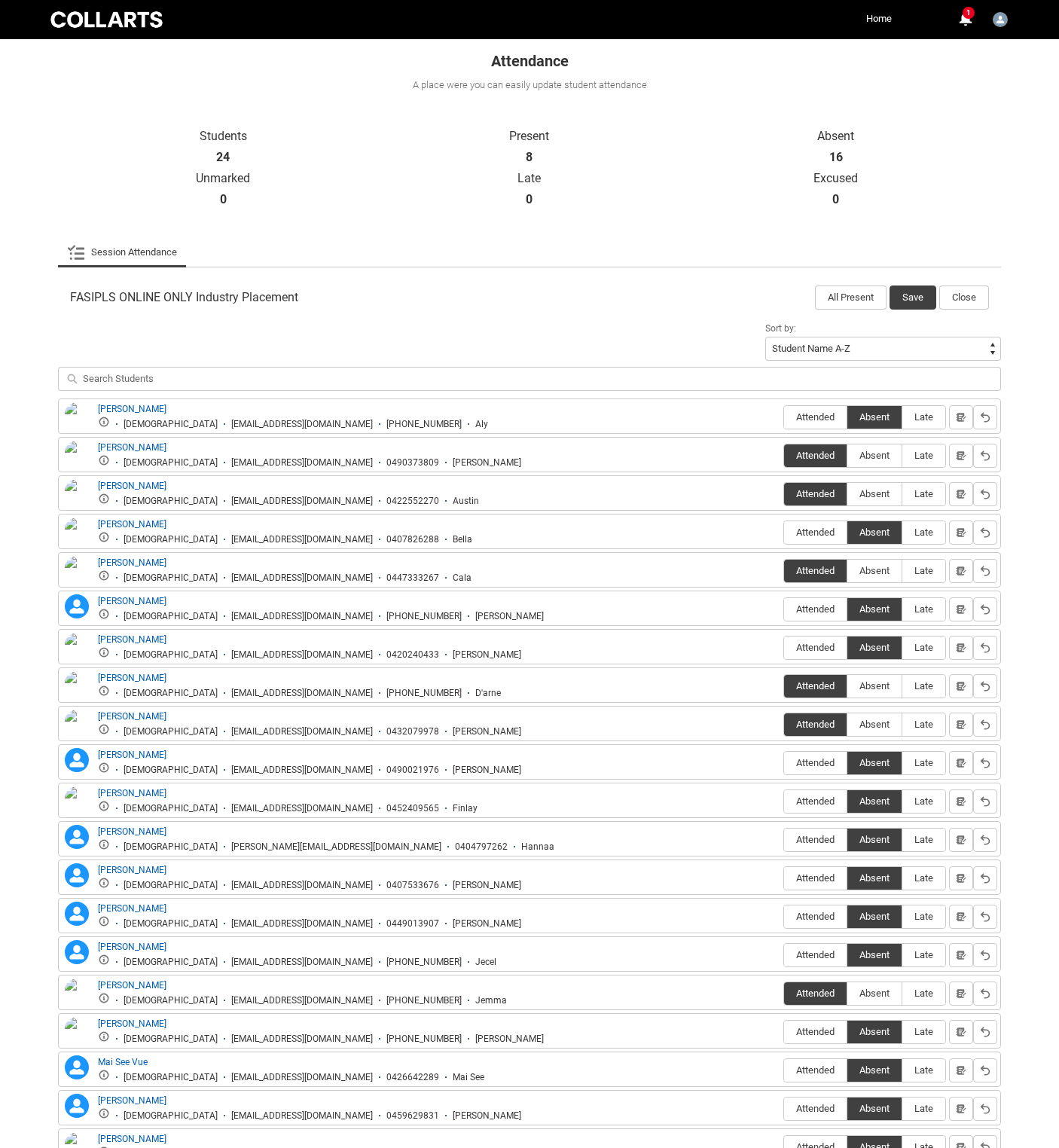
click at [902, 310] on button "Save" at bounding box center [912, 298] width 46 height 24
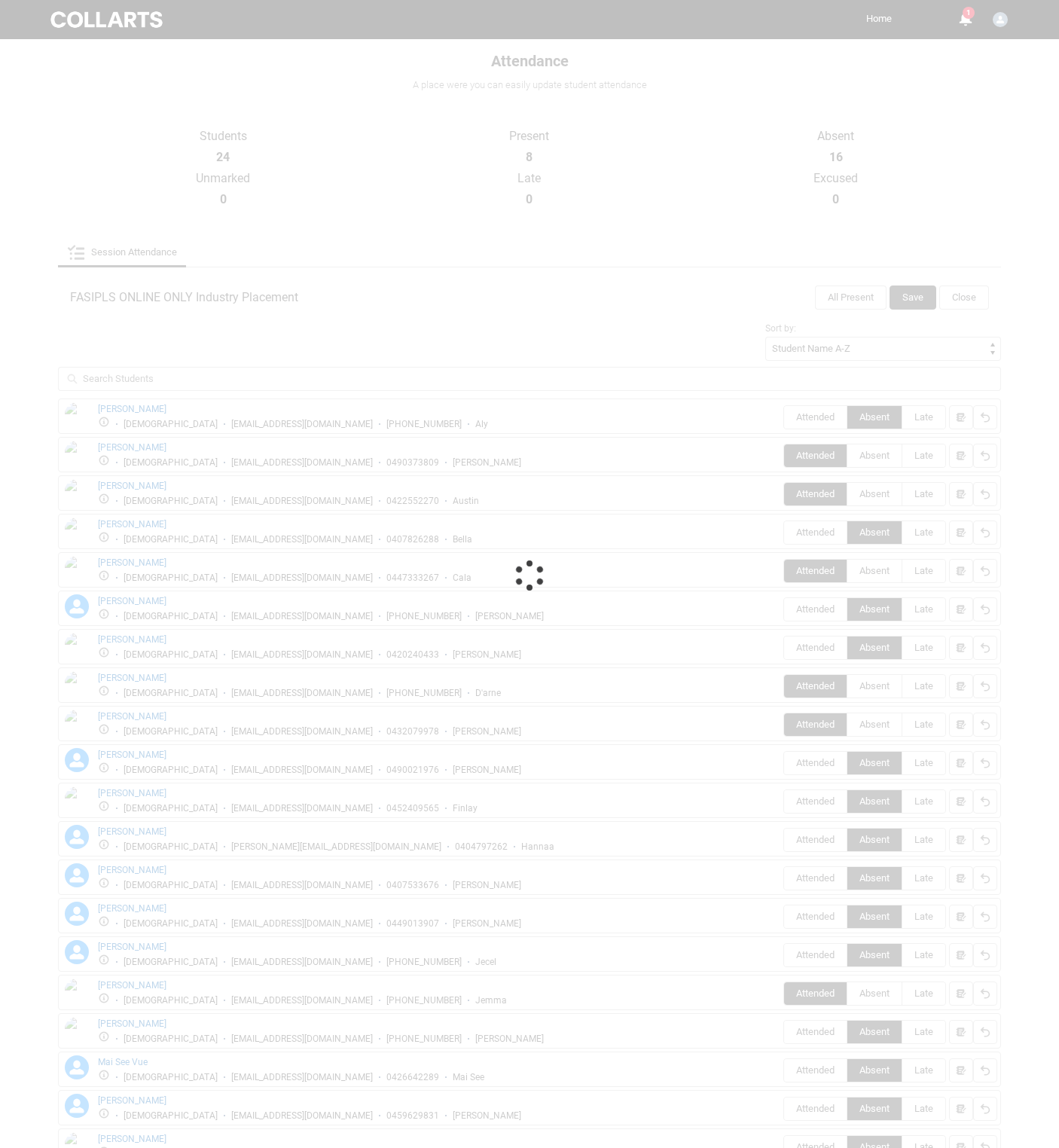
scroll to position [0, 0]
